Goal: Navigation & Orientation: Find specific page/section

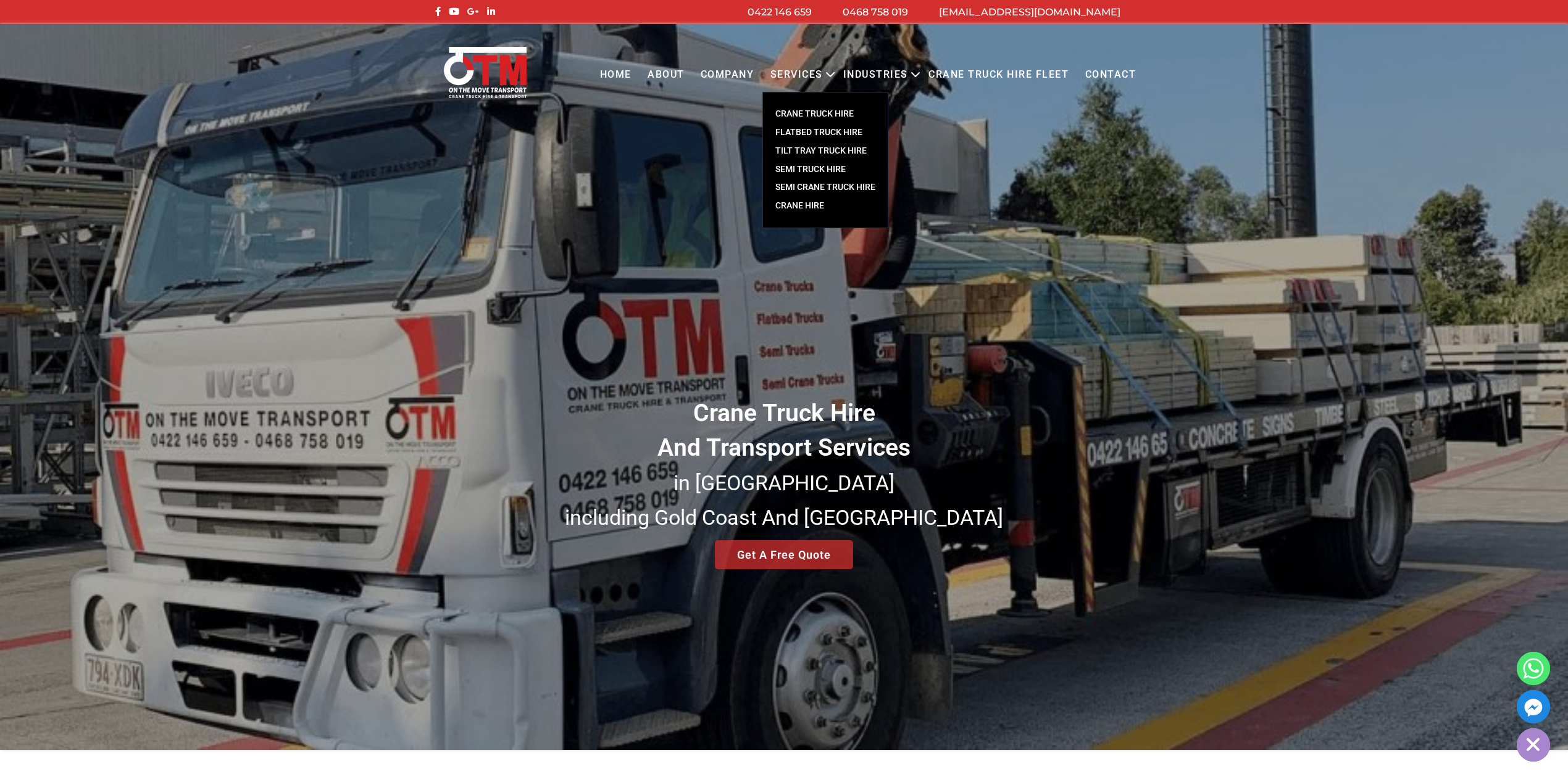
click at [805, 144] on link "TILT TRAY TRUCK HIRE" at bounding box center [825, 151] width 125 height 19
